Goal: Task Accomplishment & Management: Manage account settings

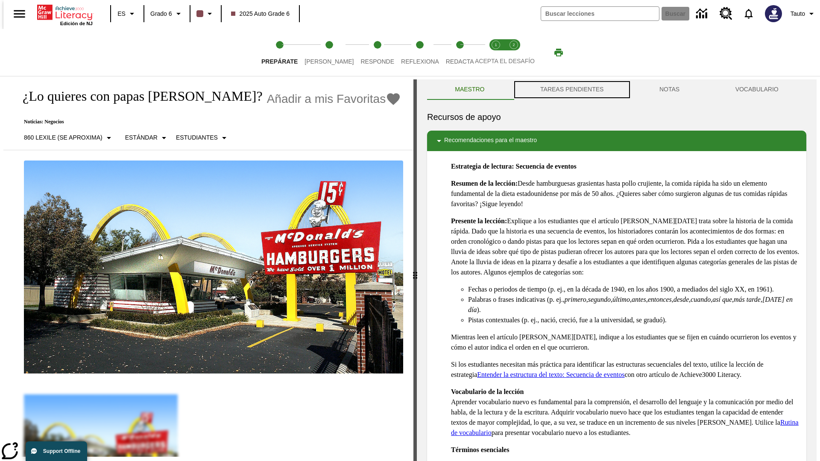
click at [571, 90] on button "TAREAS PENDIENTES" at bounding box center [572, 89] width 119 height 21
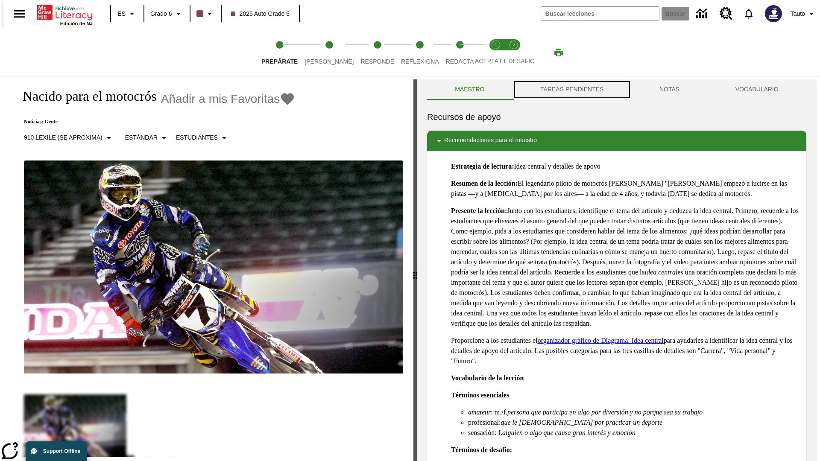
click at [571, 90] on button "TAREAS PENDIENTES" at bounding box center [572, 89] width 119 height 21
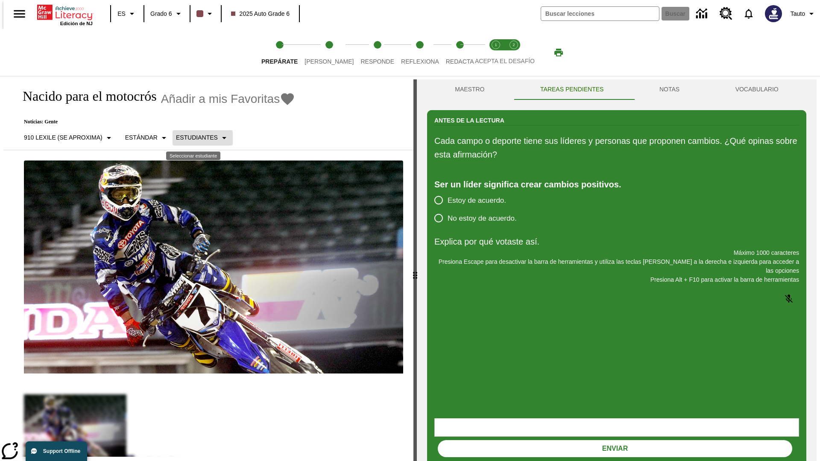
click at [196, 138] on p "Estudiantes" at bounding box center [197, 137] width 42 height 9
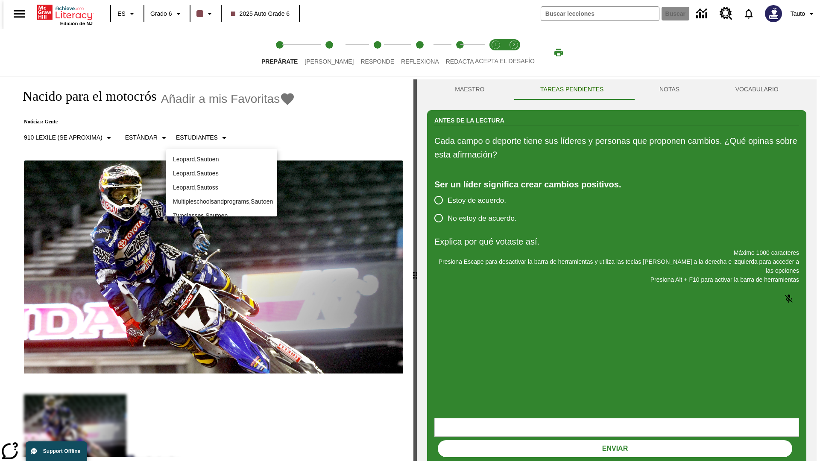
click at [222, 173] on p "Leopard , Sautoes" at bounding box center [221, 173] width 97 height 9
